Goal: Transaction & Acquisition: Book appointment/travel/reservation

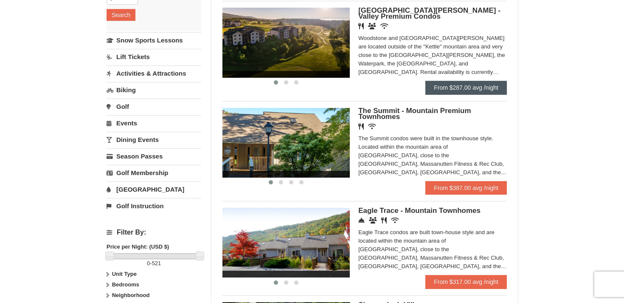
scroll to position [162, 0]
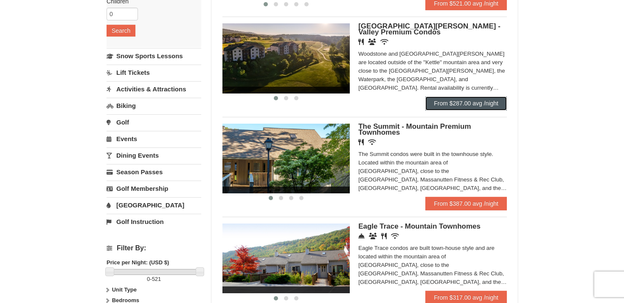
click at [472, 104] on link "From $287.00 avg /night" at bounding box center [465, 103] width 81 height 14
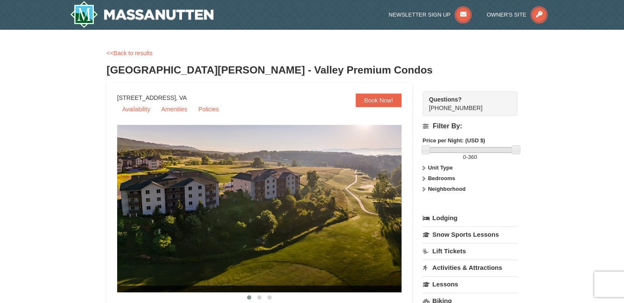
select select "9"
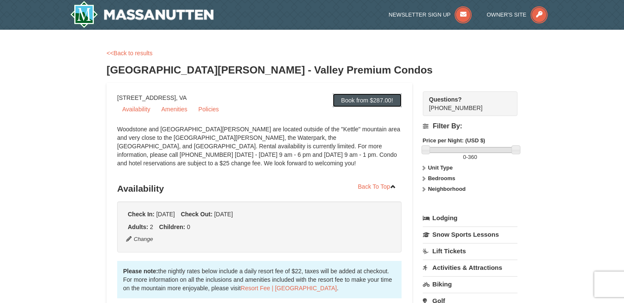
click at [355, 96] on link "Book from $287.00!" at bounding box center [367, 100] width 69 height 14
